Goal: Information Seeking & Learning: Check status

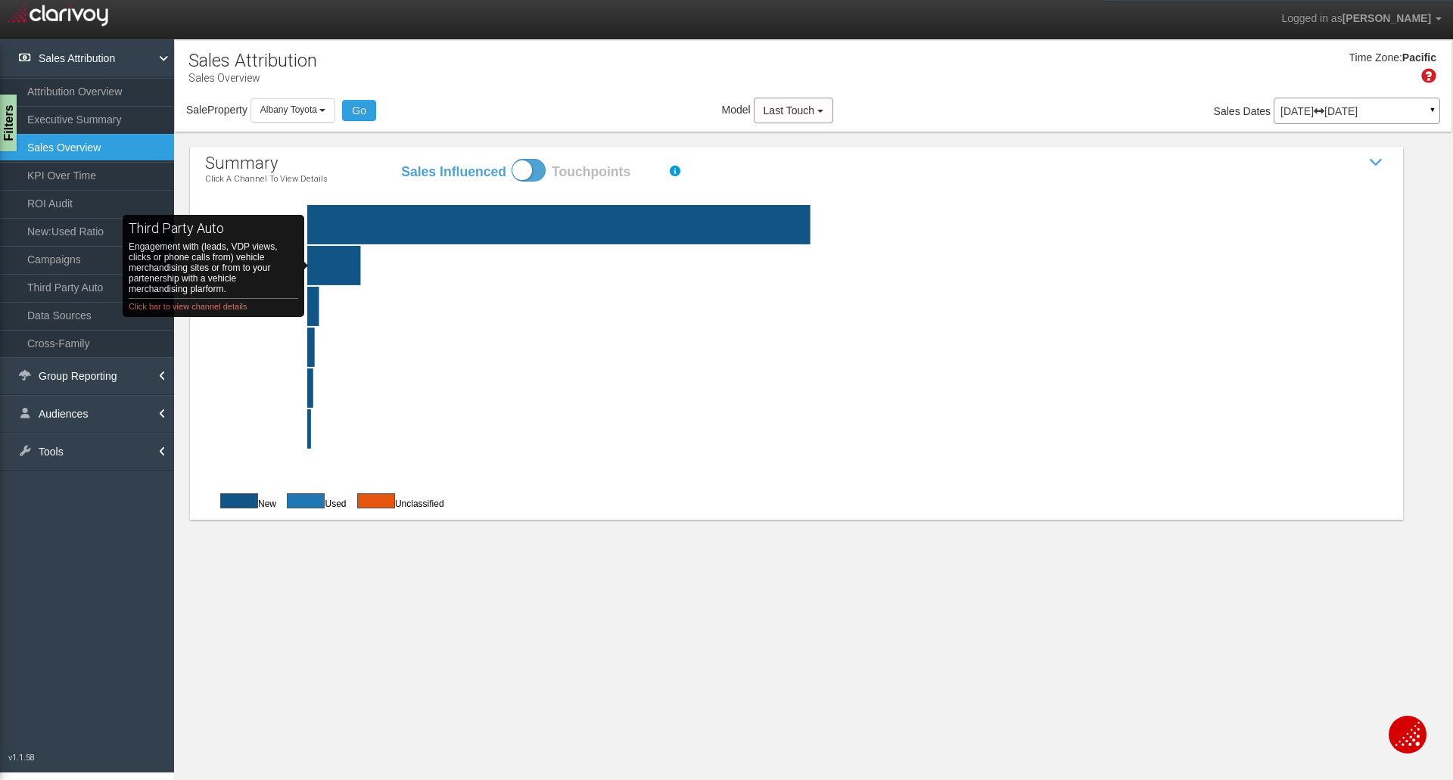
click rect "third party auto Engagement with (leads, VDP views, clicks or phone calls from)…"
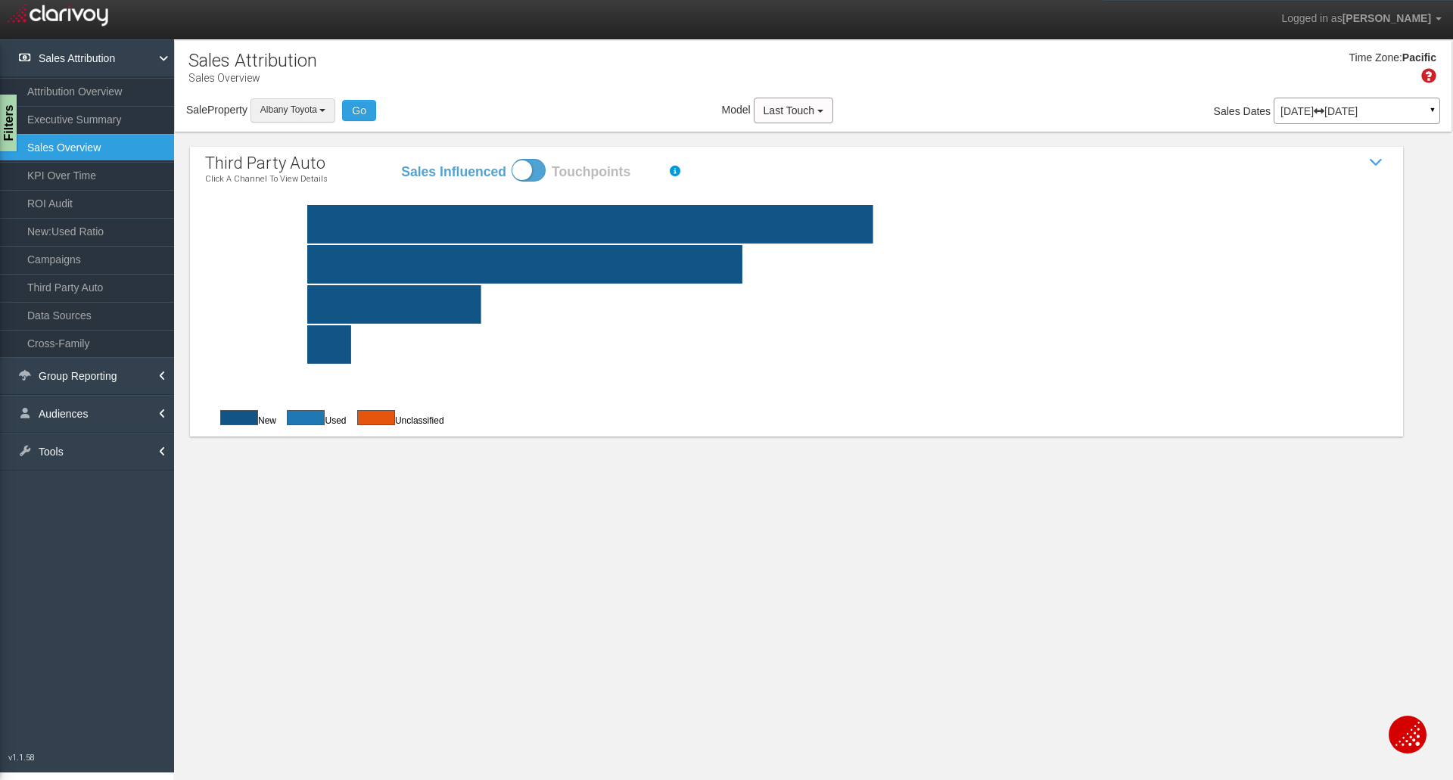
click at [305, 110] on span "Albany Toyota" at bounding box center [288, 109] width 57 height 11
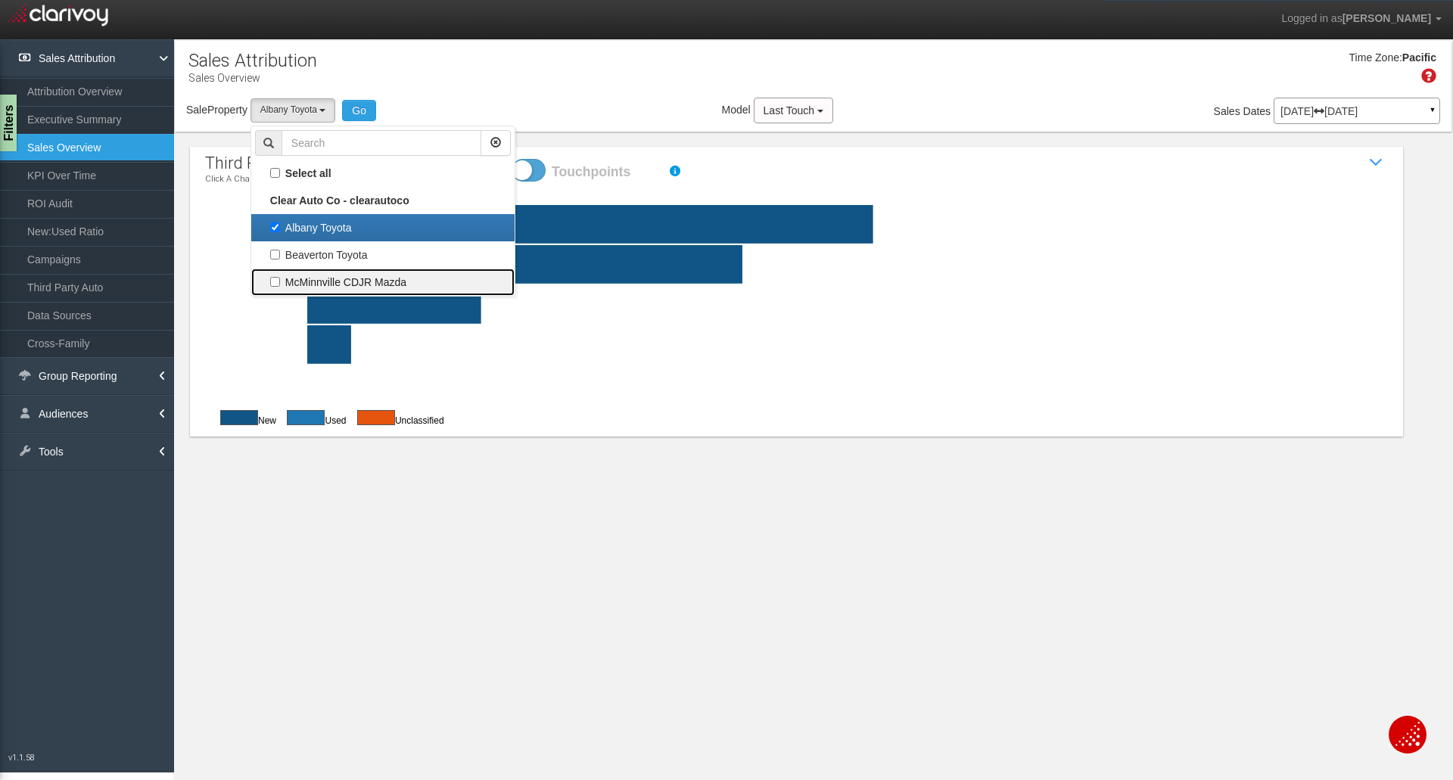
click at [334, 275] on label "McMinnville CDJR Mazda" at bounding box center [383, 282] width 256 height 20
click at [280, 277] on input "McMinnville CDJR Mazda" at bounding box center [275, 282] width 10 height 10
checkbox input "true"
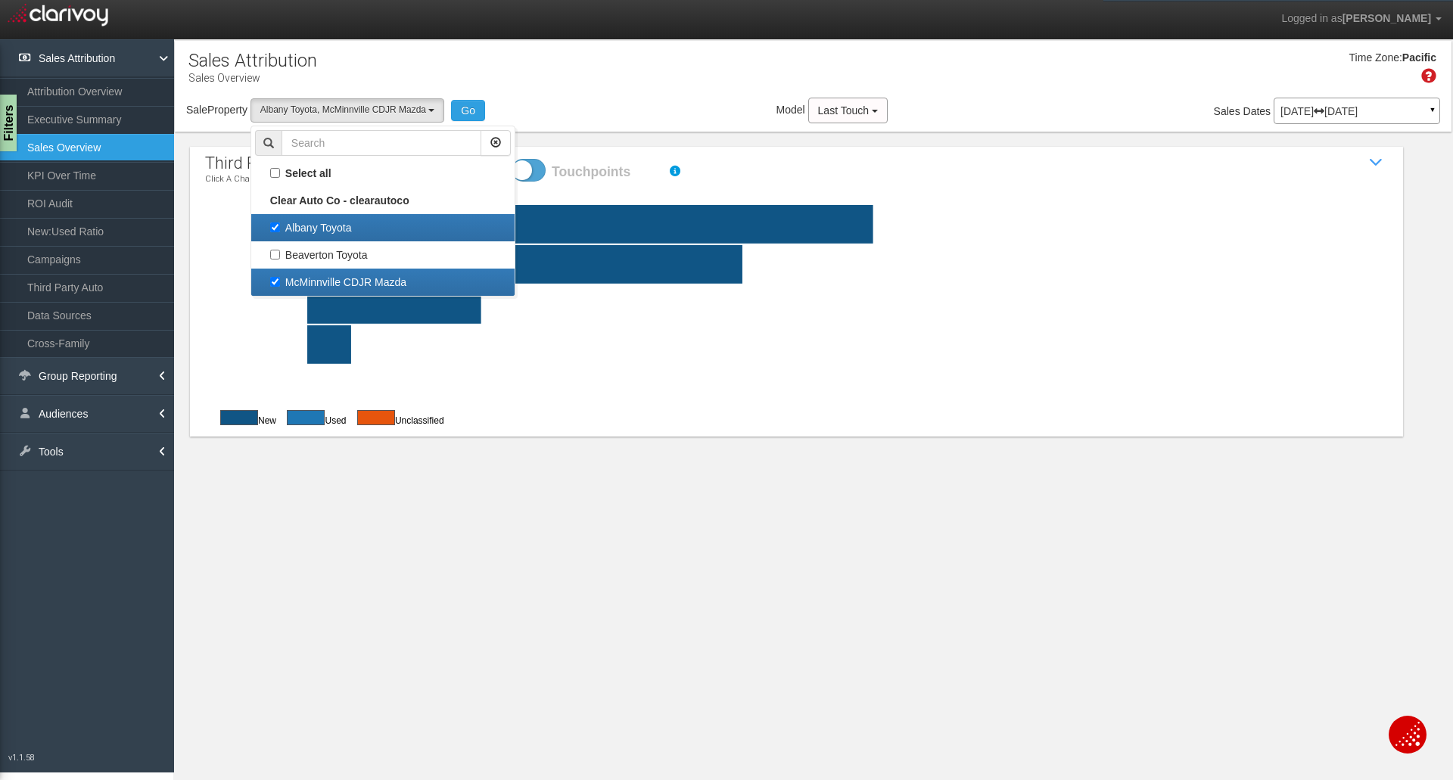
click at [315, 215] on link "Albany Toyota" at bounding box center [382, 227] width 263 height 27
click at [324, 219] on label "Albany Toyota" at bounding box center [383, 228] width 256 height 20
click at [280, 222] on input "Albany Toyota" at bounding box center [275, 227] width 10 height 10
checkbox input "false"
select select "object:887"
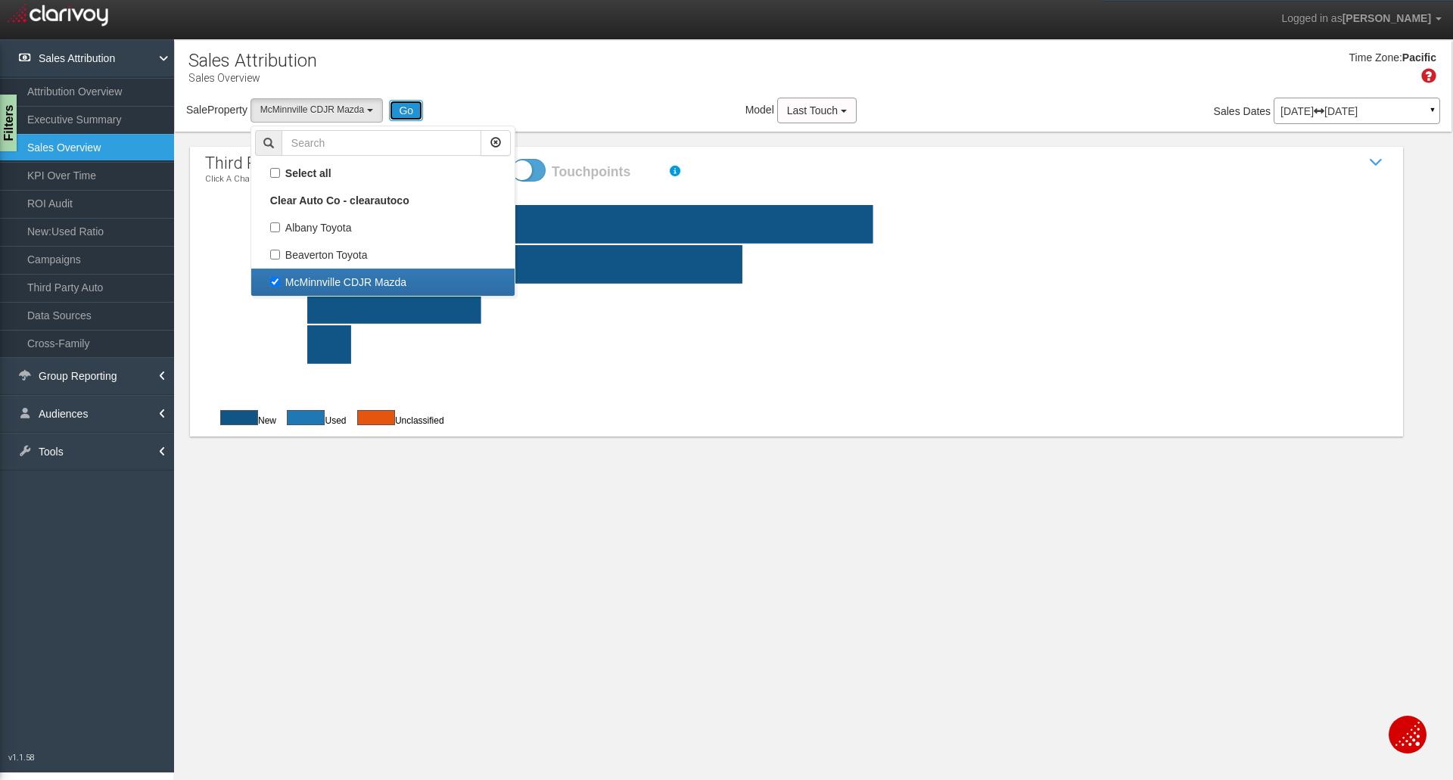
click at [406, 114] on button "Go" at bounding box center [406, 110] width 34 height 21
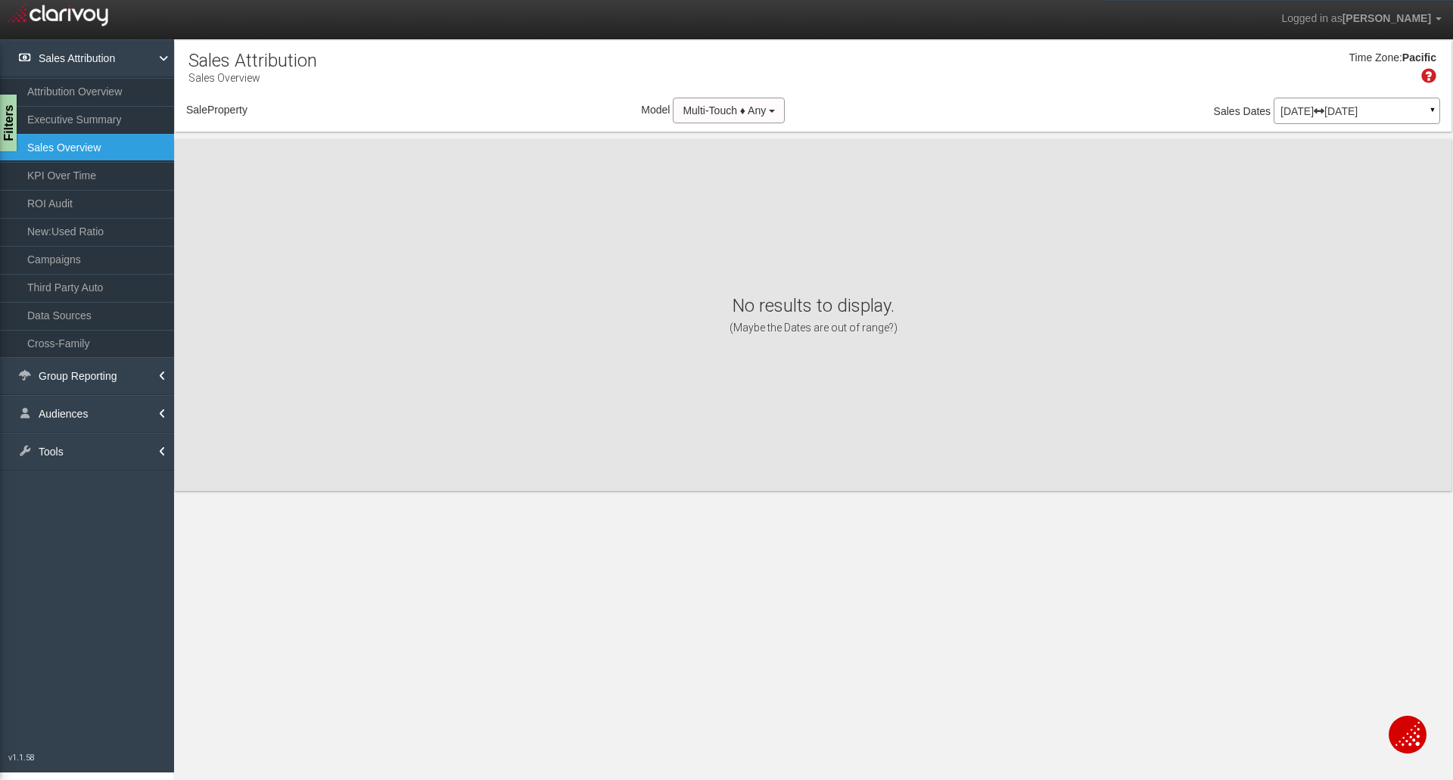
select select "object:945"
